Goal: Transaction & Acquisition: Purchase product/service

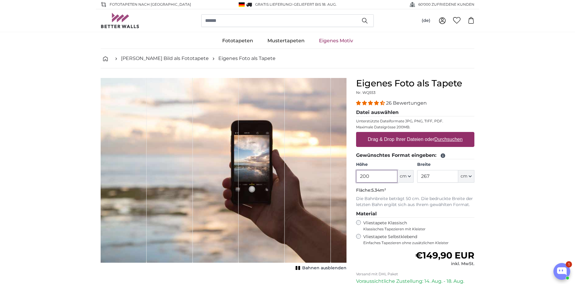
click at [384, 174] on input "200" at bounding box center [376, 176] width 41 height 13
drag, startPoint x: 384, startPoint y: 174, endPoint x: 360, endPoint y: 170, distance: 23.8
click at [360, 170] on input "200" at bounding box center [376, 176] width 41 height 13
type input "150"
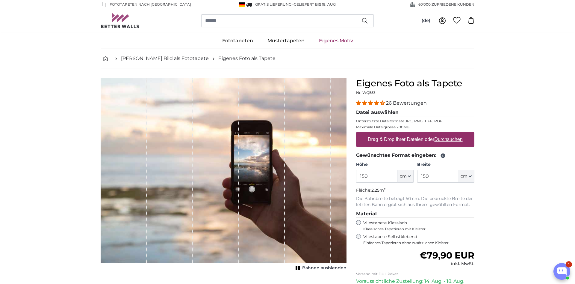
click at [449, 141] on u "Durchsuchen" at bounding box center [449, 139] width 28 height 5
click at [449, 134] on input "Drag & Drop Ihrer Dateien oder Durchsuchen" at bounding box center [415, 133] width 118 height 2
type input "**********"
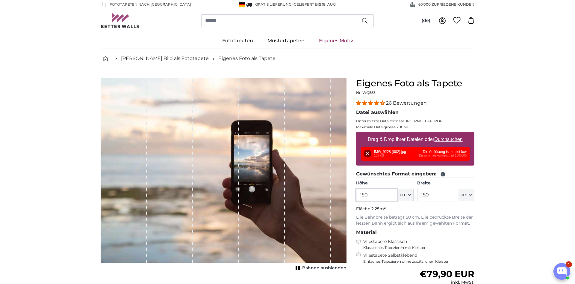
drag, startPoint x: 383, startPoint y: 194, endPoint x: 301, endPoint y: 193, distance: 82.7
click at [356, 193] on input "150" at bounding box center [376, 194] width 41 height 13
type input "100"
click at [369, 151] on button "Entfernen" at bounding box center [368, 153] width 8 height 8
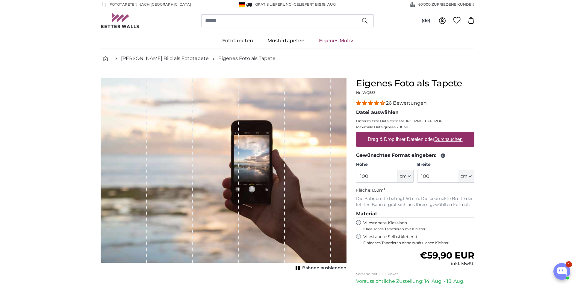
click at [454, 139] on u "Durchsuchen" at bounding box center [449, 139] width 28 height 5
click at [454, 134] on input "Drag & Drop Ihrer Dateien oder Durchsuchen" at bounding box center [415, 133] width 118 height 2
type input "**********"
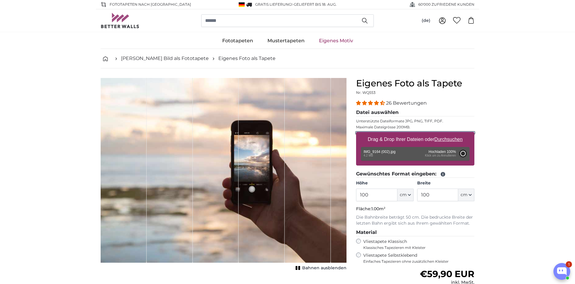
type input "200"
type input "150"
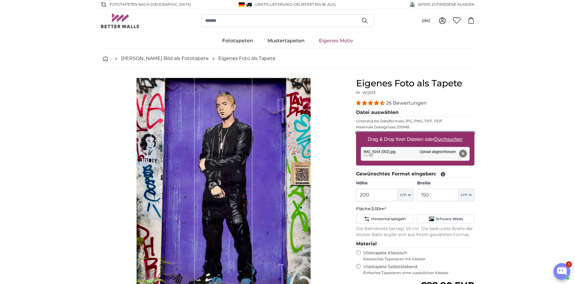
scroll to position [41, 0]
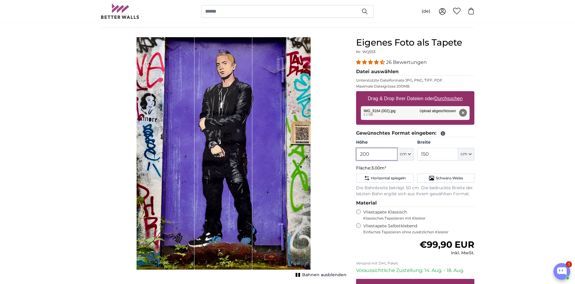
click at [375, 152] on input "200" at bounding box center [376, 154] width 41 height 13
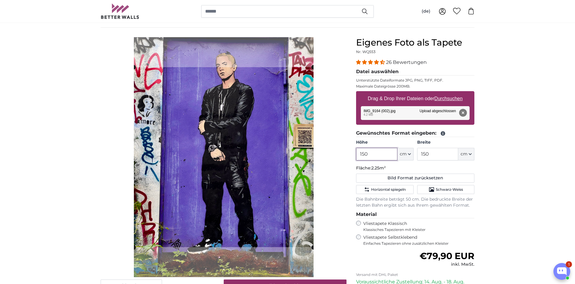
type input "150"
drag, startPoint x: 440, startPoint y: 152, endPoint x: 388, endPoint y: 166, distance: 53.8
click at [417, 160] on input "150" at bounding box center [437, 154] width 41 height 13
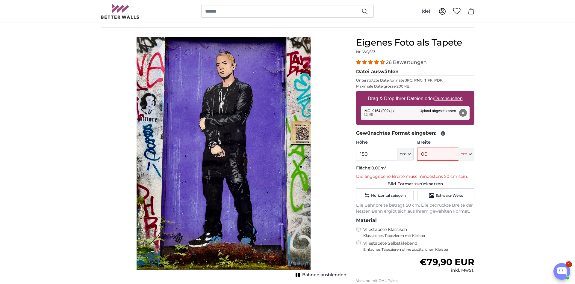
type input "0"
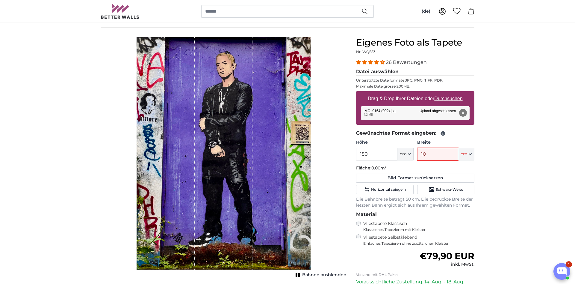
type input "100"
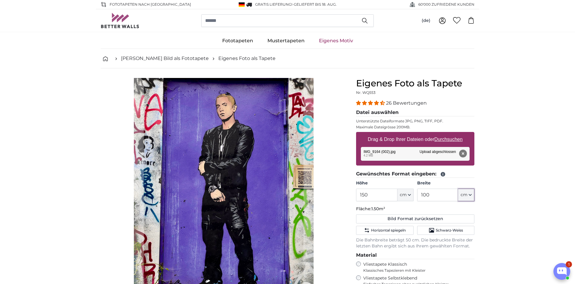
scroll to position [41, 0]
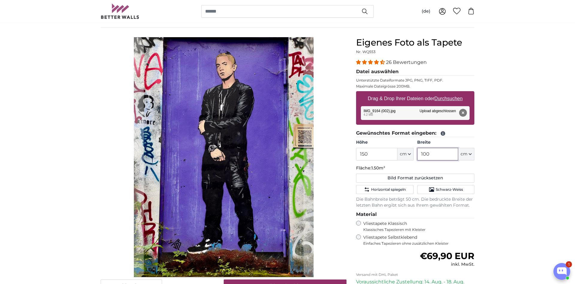
click at [439, 154] on input "100" at bounding box center [437, 154] width 41 height 13
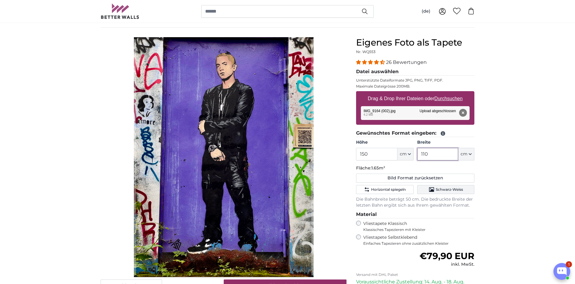
type input "110"
click at [444, 190] on span "Schwarz-Weiss" at bounding box center [449, 189] width 27 height 5
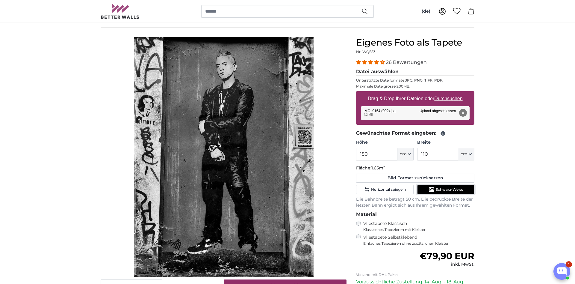
click at [444, 190] on span "Schwarz-Weiss" at bounding box center [449, 189] width 27 height 5
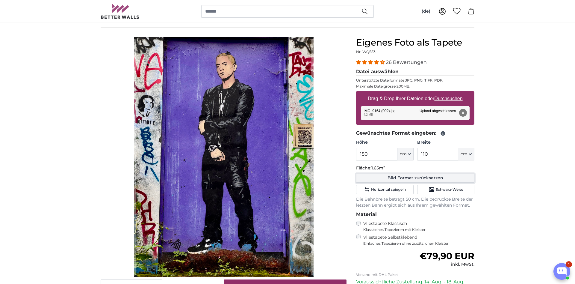
click at [418, 178] on button "Bild Format zurücksetzen" at bounding box center [415, 177] width 118 height 9
type input "200"
type input "150"
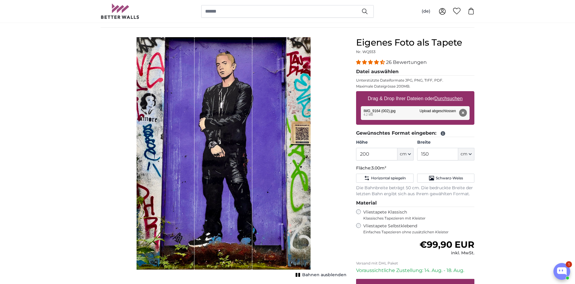
click at [322, 276] on span "Bahnen ausblenden" at bounding box center [324, 275] width 44 height 6
click at [462, 112] on button "Entfernen" at bounding box center [463, 113] width 8 height 8
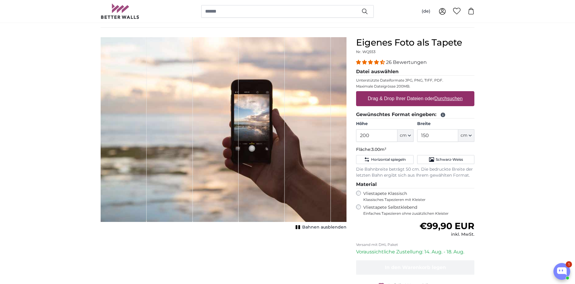
click at [451, 96] on u "Durchsuchen" at bounding box center [449, 98] width 28 height 5
click at [451, 93] on input "Drag & Drop Ihrer Dateien oder Durchsuchen" at bounding box center [415, 92] width 118 height 2
type input "**********"
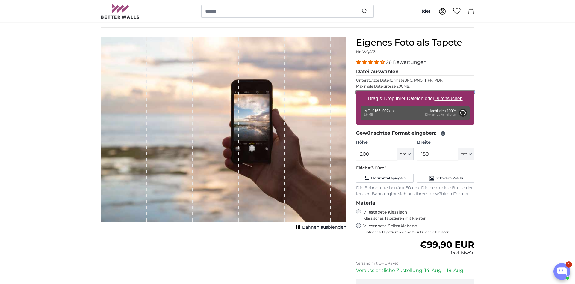
type input "122"
